Goal: Communication & Community: Answer question/provide support

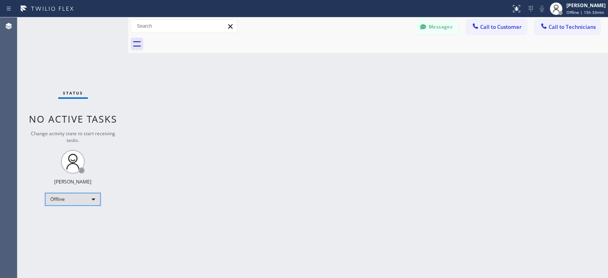
click at [74, 197] on div "Offline" at bounding box center [72, 199] width 55 height 13
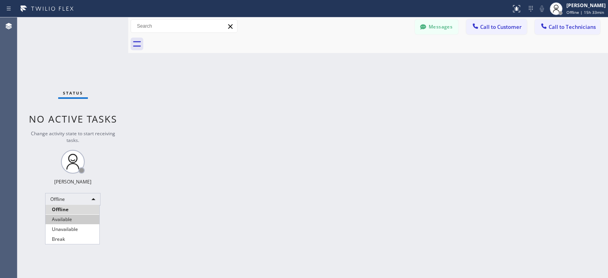
click at [82, 218] on li "Available" at bounding box center [72, 219] width 54 height 9
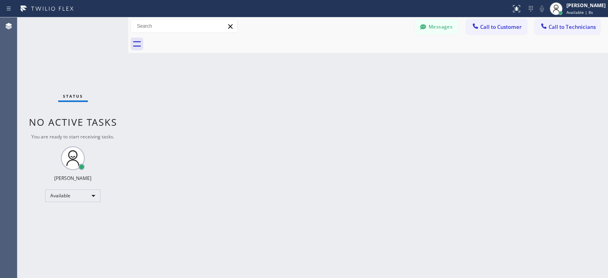
click at [591, 112] on div "Back to Dashboard Change Sender ID Customers Technicians MV [PERSON_NAME] [DATE…" at bounding box center [367, 147] width 479 height 261
click at [438, 22] on button "Messages" at bounding box center [437, 26] width 44 height 15
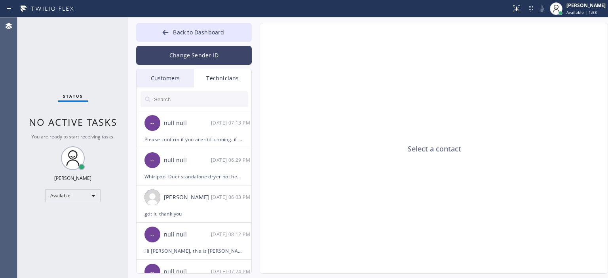
click at [155, 48] on button "Change Sender ID" at bounding box center [194, 55] width 116 height 19
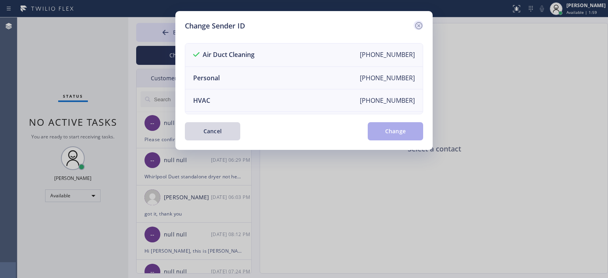
click at [419, 25] on icon at bounding box center [418, 25] width 9 height 9
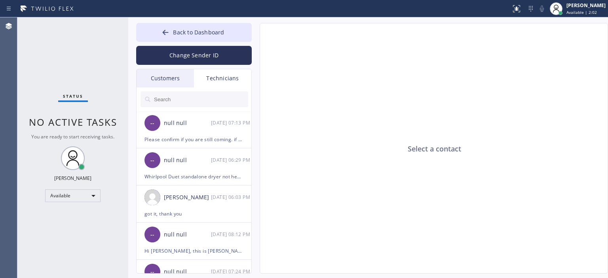
click at [165, 80] on div "Customers" at bounding box center [164, 78] width 57 height 18
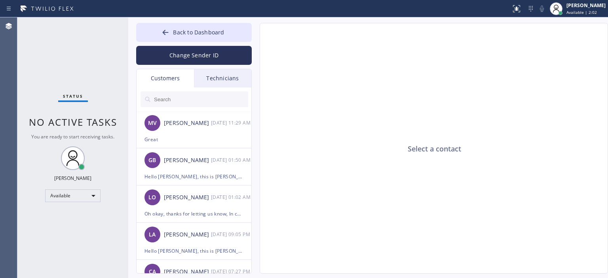
click at [179, 98] on input "text" at bounding box center [200, 99] width 95 height 16
click at [192, 127] on div "[PERSON_NAME]" at bounding box center [187, 123] width 47 height 9
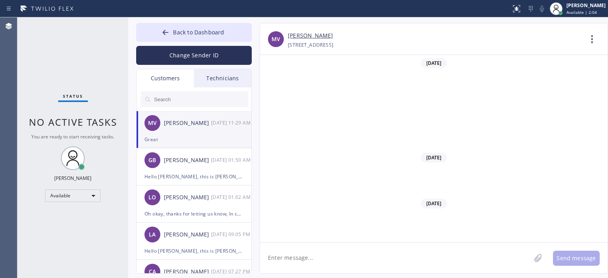
scroll to position [208, 0]
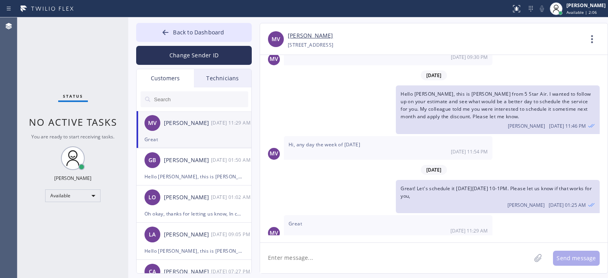
click at [178, 97] on input "text" at bounding box center [200, 99] width 95 height 16
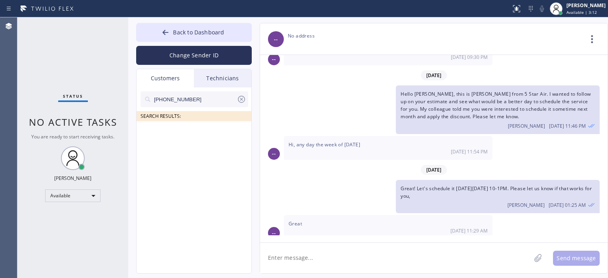
click at [32, 48] on div "Status No active tasks You are ready to start receiving tasks. [PERSON_NAME] Av…" at bounding box center [72, 147] width 111 height 261
click at [197, 104] on input "[PHONE_NUMBER]" at bounding box center [194, 99] width 83 height 16
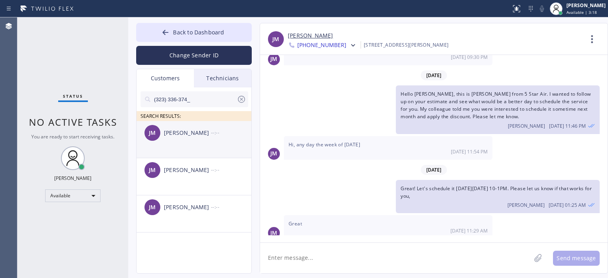
click at [203, 143] on div "[PERSON_NAME] --:--" at bounding box center [194, 133] width 116 height 24
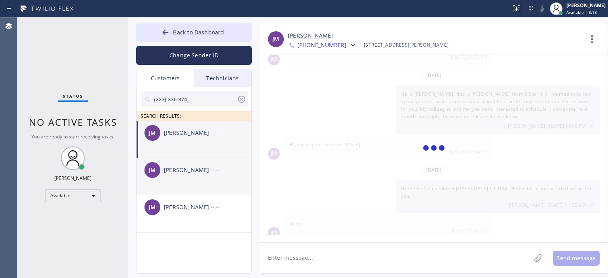
scroll to position [0, 0]
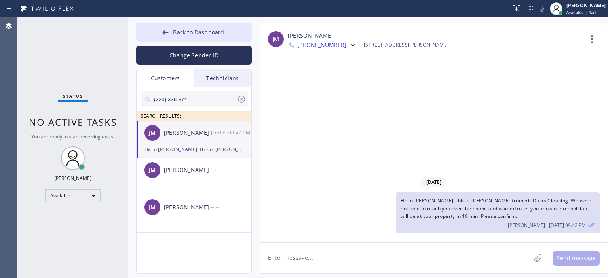
click at [587, 131] on div "[DATE] Hello [PERSON_NAME], this is [PERSON_NAME] from Air Ducts Cleaning. We w…" at bounding box center [433, 149] width 347 height 188
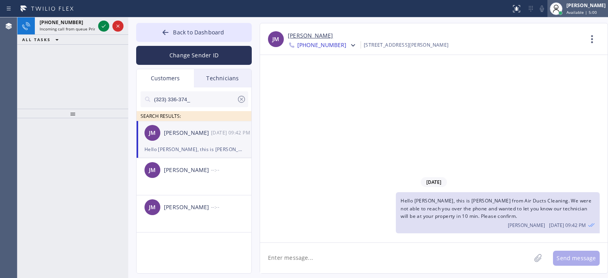
click at [574, 7] on div "[PERSON_NAME]" at bounding box center [585, 5] width 39 height 7
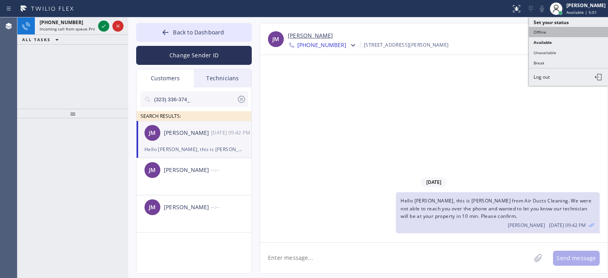
click at [553, 33] on button "Offline" at bounding box center [568, 32] width 79 height 10
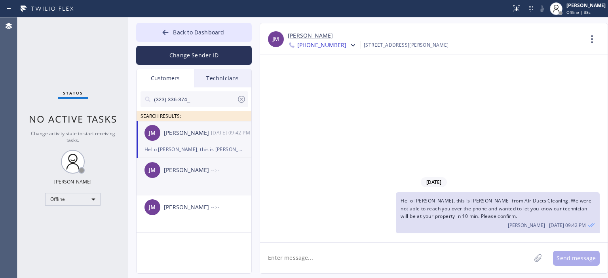
click at [195, 180] on div "[PERSON_NAME] --:--" at bounding box center [194, 170] width 116 height 24
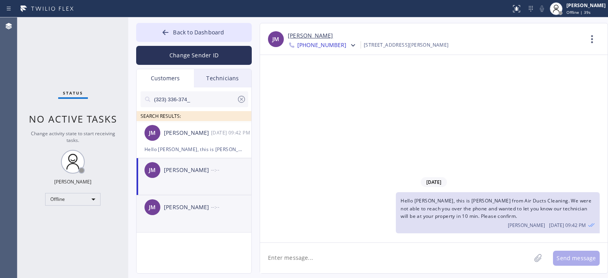
click at [211, 211] on div "--:--" at bounding box center [231, 207] width 41 height 9
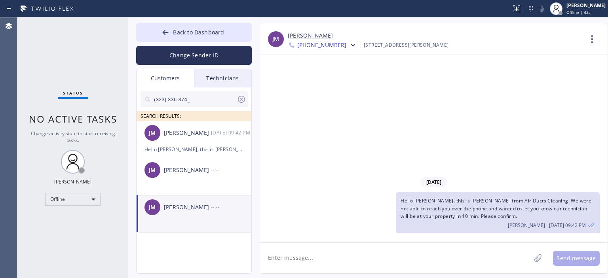
click at [368, 262] on textarea at bounding box center [395, 258] width 271 height 30
type textarea "W"
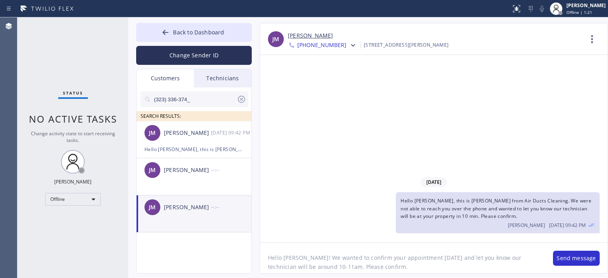
click at [368, 262] on textarea "Hello [PERSON_NAME]! We wanted to confirm your appointment [DATE] and let you k…" at bounding box center [402, 258] width 285 height 30
type textarea "Hello [PERSON_NAME]! We wanted to confirm your appointment [DATE] and let you k…"
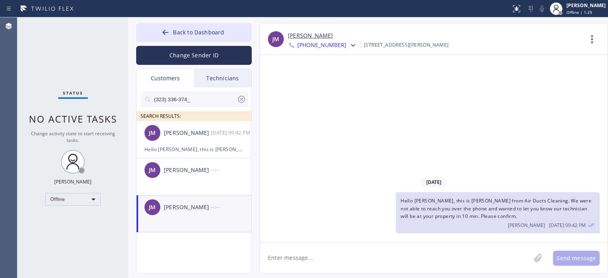
paste textarea "Hello [PERSON_NAME]! We wanted to confirm your appointment [DATE] and let you k…"
type textarea "Hello [PERSON_NAME]! We wanted to confirm your appointment [DATE] and let you k…"
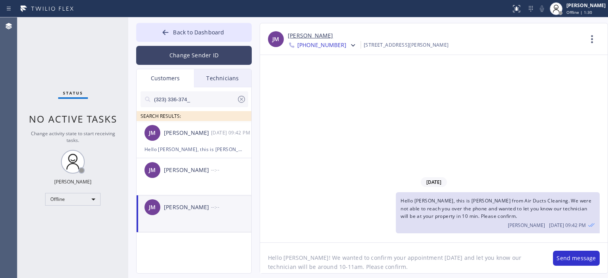
click at [191, 56] on button "Change Sender ID" at bounding box center [194, 55] width 116 height 19
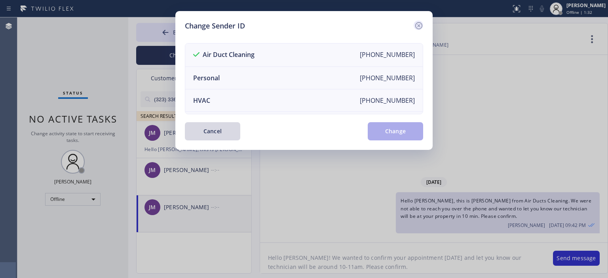
drag, startPoint x: 417, startPoint y: 23, endPoint x: 401, endPoint y: 155, distance: 133.1
click at [417, 25] on icon at bounding box center [418, 25] width 9 height 9
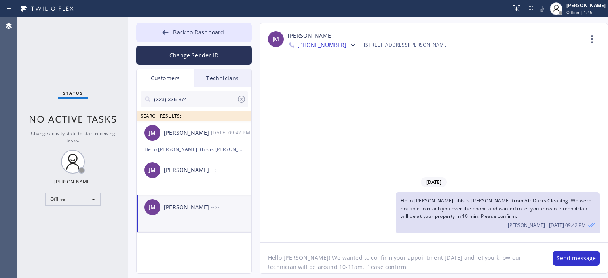
click at [597, 135] on div "[DATE] Hello [PERSON_NAME], this is [PERSON_NAME] from Air Ducts Cleaning. We w…" at bounding box center [433, 149] width 347 height 188
click at [578, 259] on button "Send message" at bounding box center [576, 258] width 47 height 15
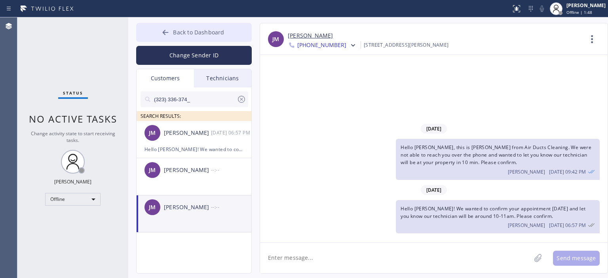
click at [163, 32] on icon at bounding box center [165, 32] width 8 height 8
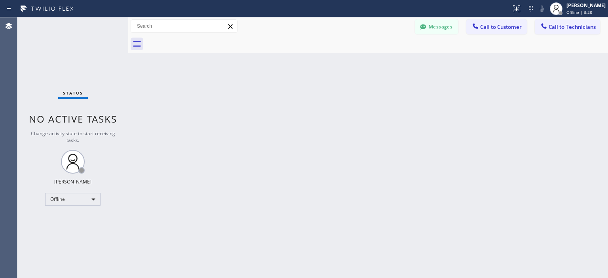
click at [33, 69] on div "Status No active tasks Change activity state to start receiving tasks. [PERSON_…" at bounding box center [72, 147] width 111 height 261
click at [442, 30] on button "Messages" at bounding box center [437, 26] width 44 height 15
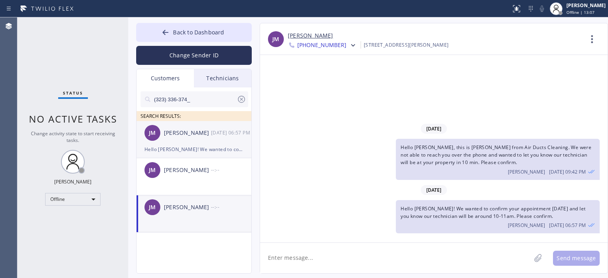
click at [219, 146] on div "Hello [PERSON_NAME]! We wanted to confirm your appointment [DATE] and let you k…" at bounding box center [193, 149] width 99 height 9
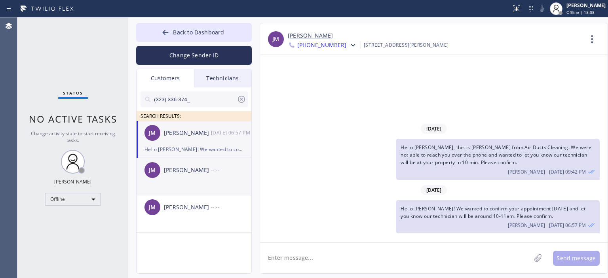
click at [200, 167] on div "[PERSON_NAME]" at bounding box center [187, 170] width 47 height 9
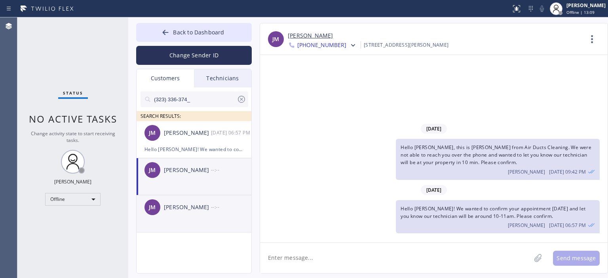
click at [200, 207] on div "[PERSON_NAME]" at bounding box center [187, 207] width 47 height 9
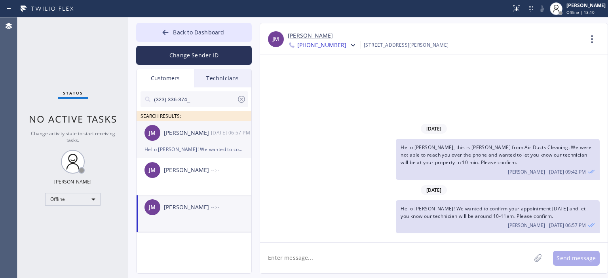
click at [214, 133] on div "[DATE] 06:57 PM" at bounding box center [231, 132] width 41 height 9
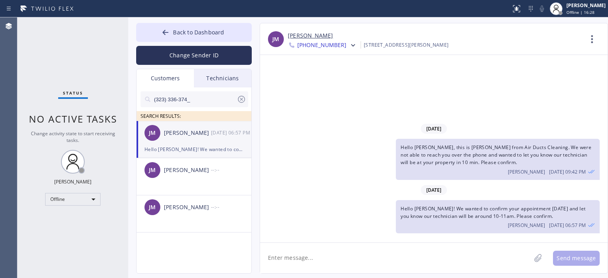
click at [35, 51] on div "Status No active tasks Change activity state to start receiving tasks. [PERSON_…" at bounding box center [72, 147] width 111 height 261
click at [85, 194] on div "Offline" at bounding box center [72, 199] width 55 height 13
click at [76, 216] on li "Available" at bounding box center [72, 219] width 54 height 9
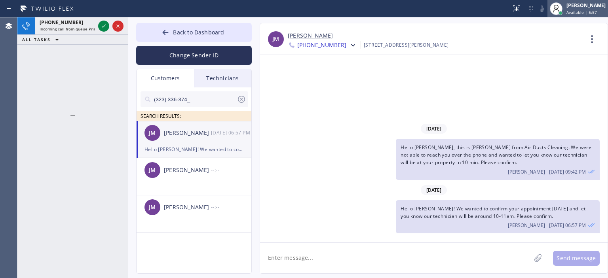
click at [591, 7] on div "[PERSON_NAME]" at bounding box center [585, 5] width 39 height 7
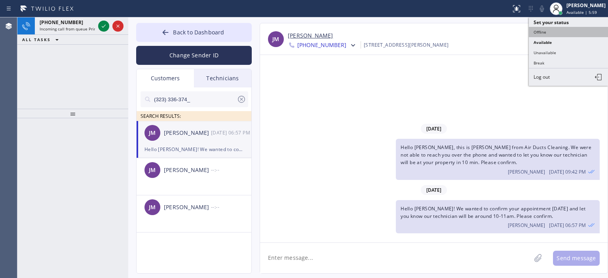
click at [537, 31] on button "Offline" at bounding box center [568, 32] width 79 height 10
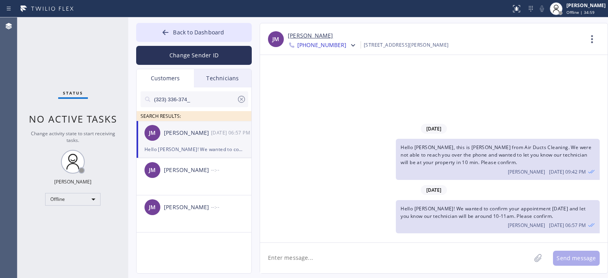
click at [242, 101] on icon at bounding box center [241, 99] width 9 height 9
click at [238, 86] on div "Technicians" at bounding box center [222, 78] width 57 height 18
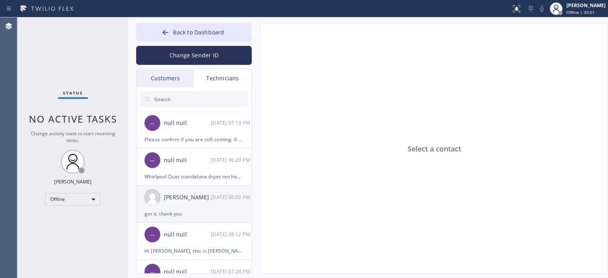
click at [216, 201] on div "[DATE] 06:03 PM" at bounding box center [231, 197] width 41 height 9
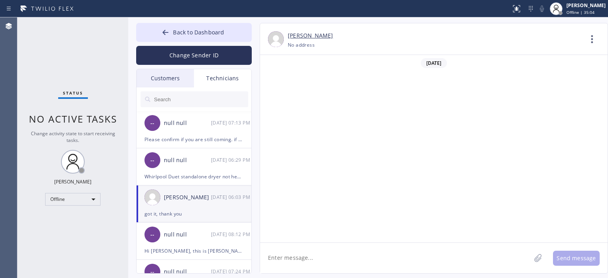
scroll to position [224, 0]
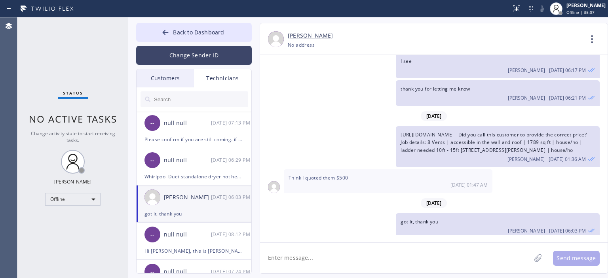
click at [208, 61] on button "Change Sender ID" at bounding box center [194, 55] width 116 height 19
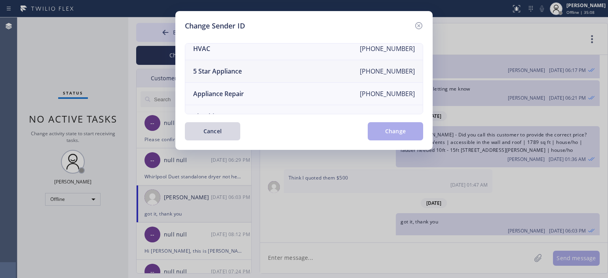
scroll to position [0, 0]
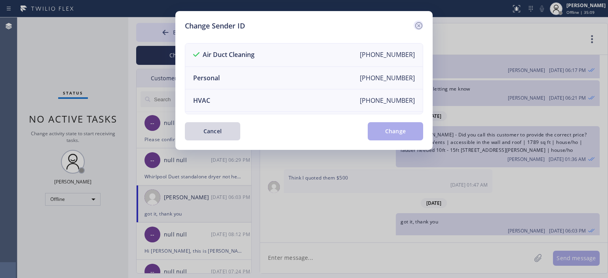
click at [420, 24] on icon at bounding box center [418, 25] width 9 height 9
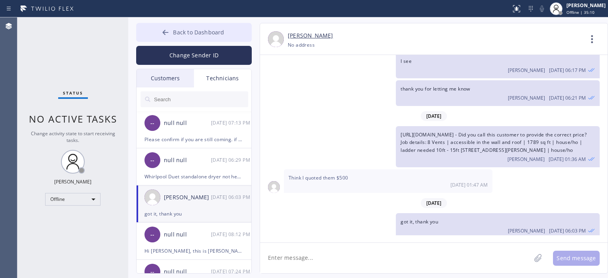
click at [170, 30] on div at bounding box center [165, 32] width 9 height 9
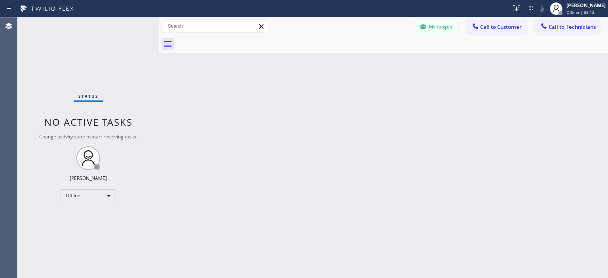
scroll to position [239, 0]
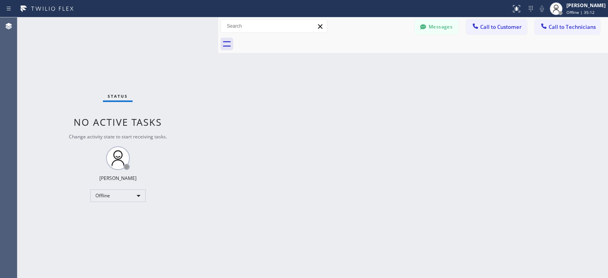
drag, startPoint x: 127, startPoint y: 28, endPoint x: 216, endPoint y: 30, distance: 89.8
click at [218, 30] on div at bounding box center [218, 147] width 0 height 261
click at [437, 27] on button "Messages" at bounding box center [437, 26] width 44 height 15
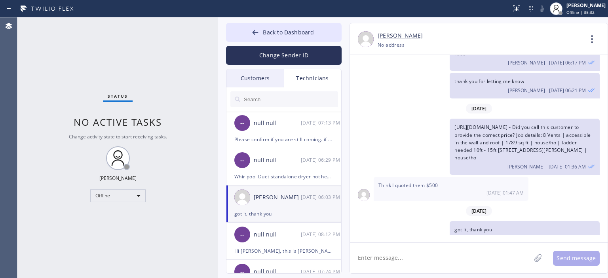
click at [267, 75] on div "Customers" at bounding box center [254, 78] width 57 height 18
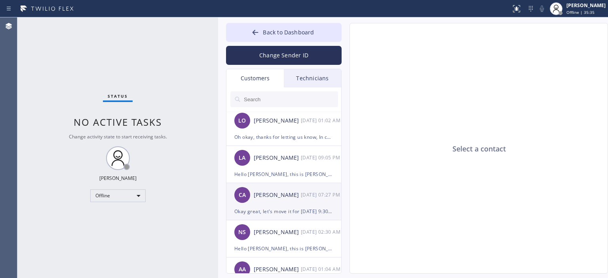
scroll to position [117, 0]
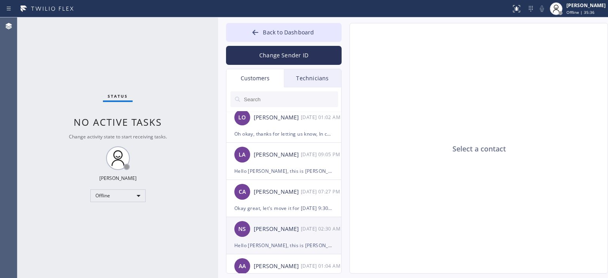
click at [275, 232] on div "[PERSON_NAME]" at bounding box center [277, 229] width 47 height 9
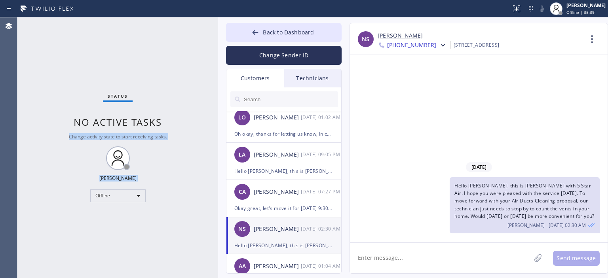
drag, startPoint x: 217, startPoint y: 36, endPoint x: 198, endPoint y: 37, distance: 19.0
click at [198, 37] on div "Status No active tasks Change activity state to start receiving tasks. [PERSON_…" at bounding box center [312, 147] width 590 height 261
click at [164, 82] on div "Status No active tasks Change activity state to start receiving tasks. [PERSON_…" at bounding box center [117, 147] width 201 height 261
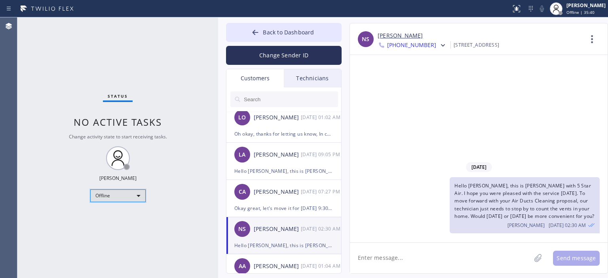
click at [127, 196] on div "Offline" at bounding box center [117, 195] width 55 height 13
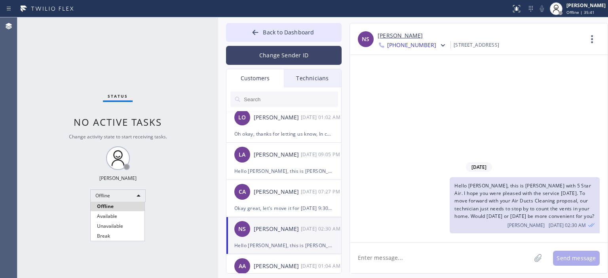
drag, startPoint x: 122, startPoint y: 216, endPoint x: 235, endPoint y: 49, distance: 202.2
click at [122, 216] on li "Available" at bounding box center [118, 216] width 54 height 9
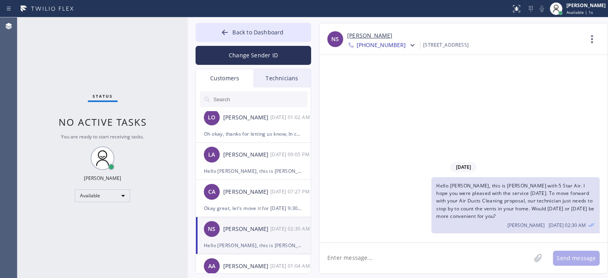
drag, startPoint x: 217, startPoint y: 32, endPoint x: 187, endPoint y: 35, distance: 30.6
click at [188, 35] on div at bounding box center [188, 147] width 0 height 261
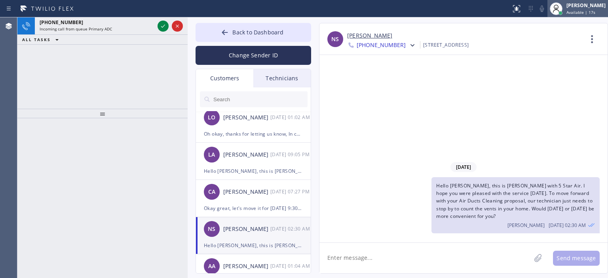
click at [584, 4] on div "[PERSON_NAME]" at bounding box center [585, 5] width 39 height 7
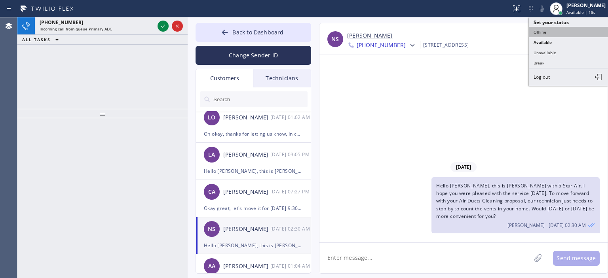
click at [565, 29] on button "Offline" at bounding box center [568, 32] width 79 height 10
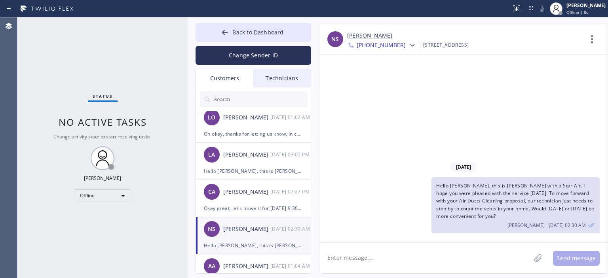
click at [275, 80] on div "Technicians" at bounding box center [281, 78] width 57 height 18
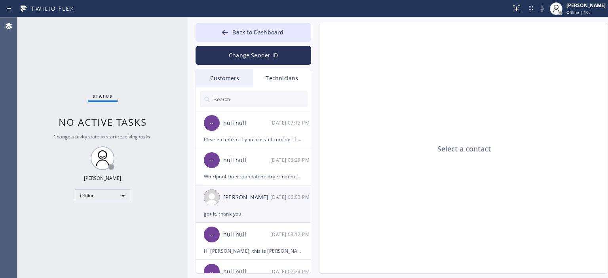
click at [256, 203] on div "[PERSON_NAME] [DATE] 06:03 PM" at bounding box center [254, 198] width 116 height 24
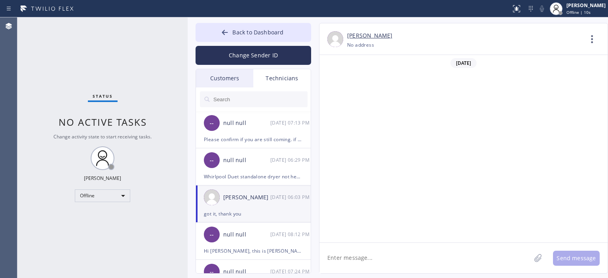
scroll to position [239, 0]
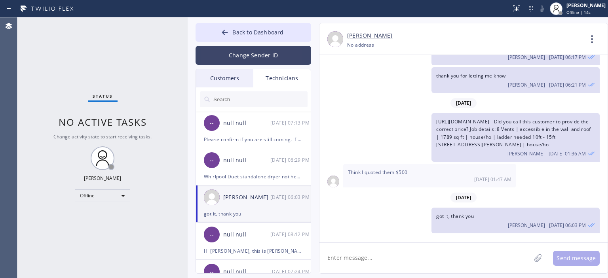
click at [264, 52] on button "Change Sender ID" at bounding box center [253, 55] width 116 height 19
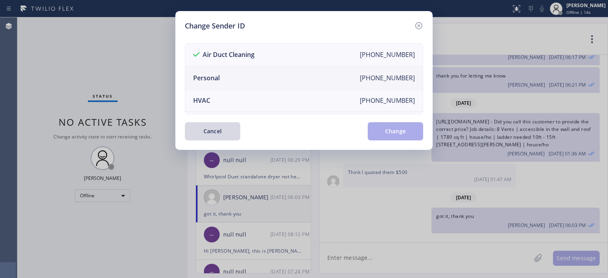
click at [261, 76] on li "Personal [PHONE_NUMBER]" at bounding box center [303, 78] width 237 height 23
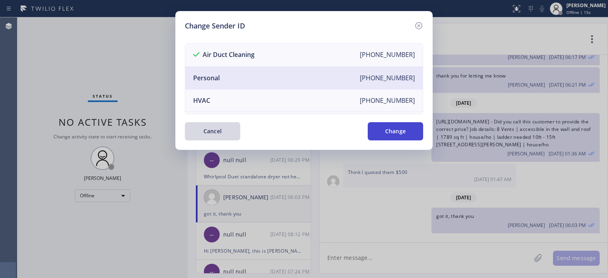
click at [397, 127] on button "Change" at bounding box center [395, 131] width 55 height 18
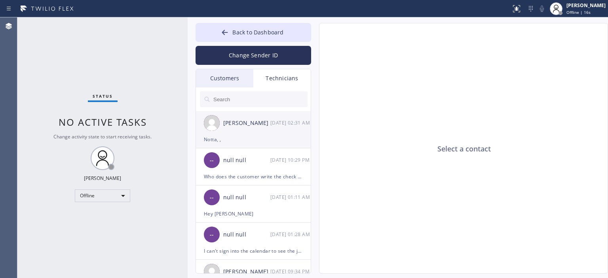
click at [261, 132] on div "[PERSON_NAME] [DATE] 02:31 AM" at bounding box center [254, 123] width 116 height 24
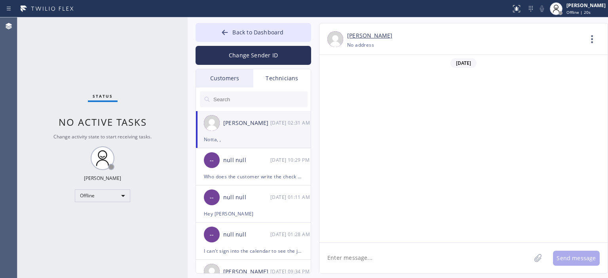
scroll to position [48182, 0]
